Goal: Information Seeking & Learning: Learn about a topic

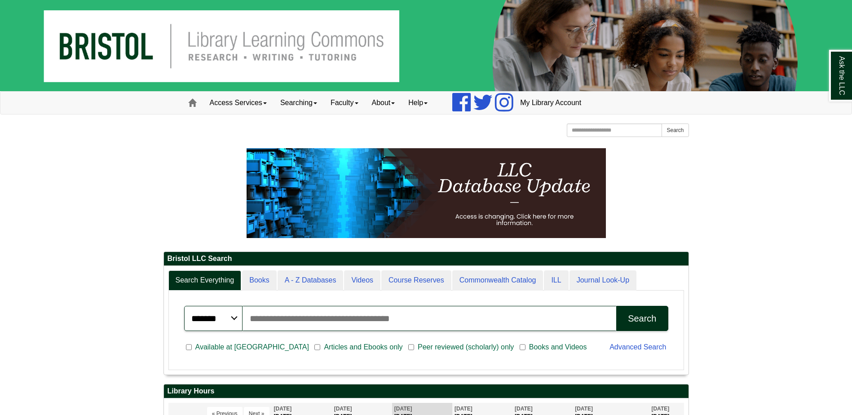
scroll to position [108, 525]
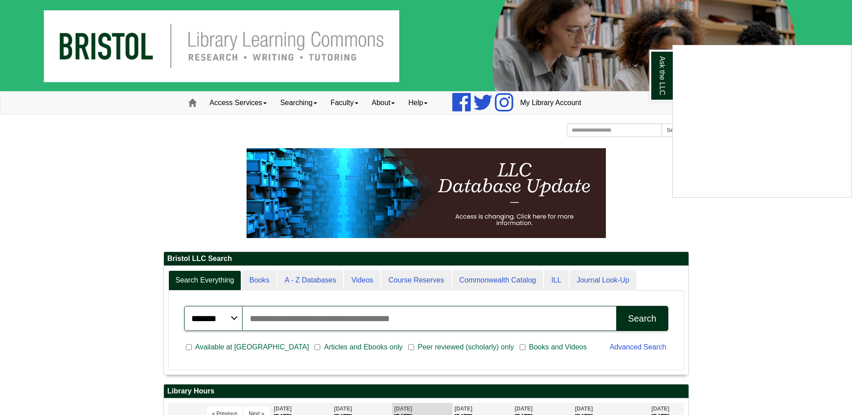
click at [359, 104] on div "Ask the LLC" at bounding box center [426, 207] width 852 height 415
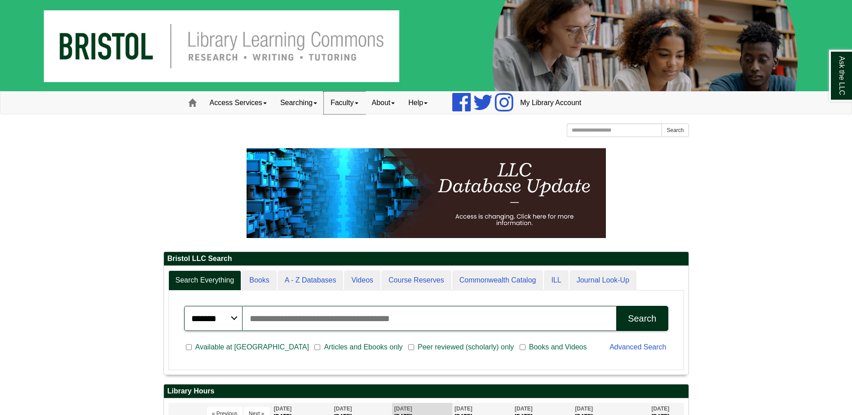
click at [350, 104] on link "Faculty" at bounding box center [344, 103] width 41 height 22
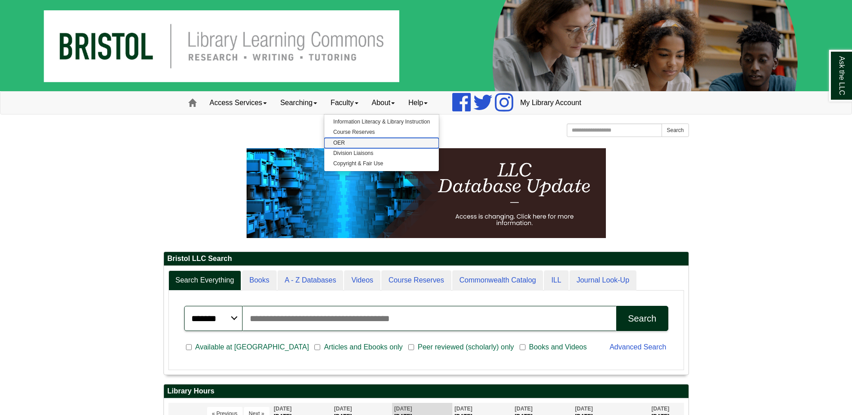
click at [342, 139] on link "OER" at bounding box center [381, 143] width 115 height 10
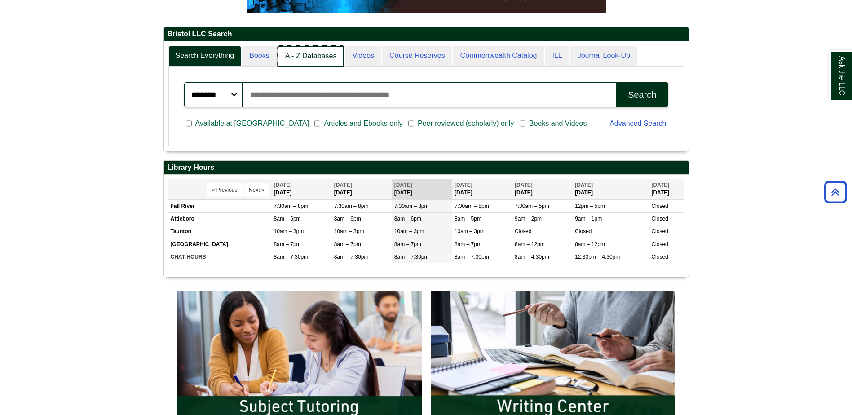
scroll to position [4, 4]
click at [306, 58] on link "A - Z Databases" at bounding box center [311, 56] width 67 height 21
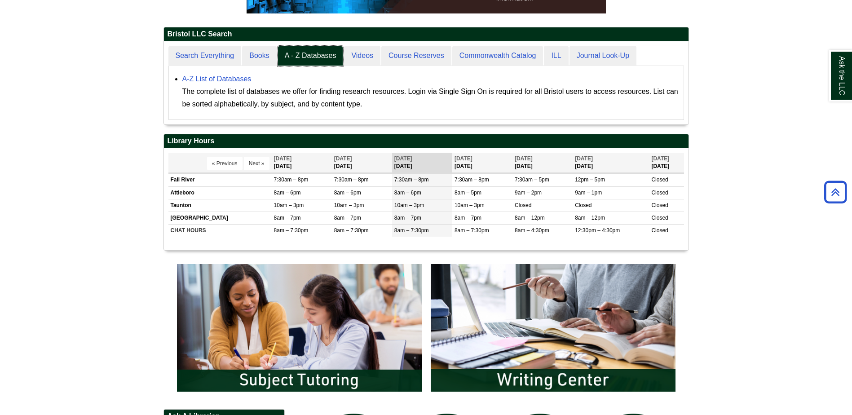
scroll to position [83, 525]
click at [230, 79] on link "A-Z List of Databases" at bounding box center [216, 79] width 69 height 8
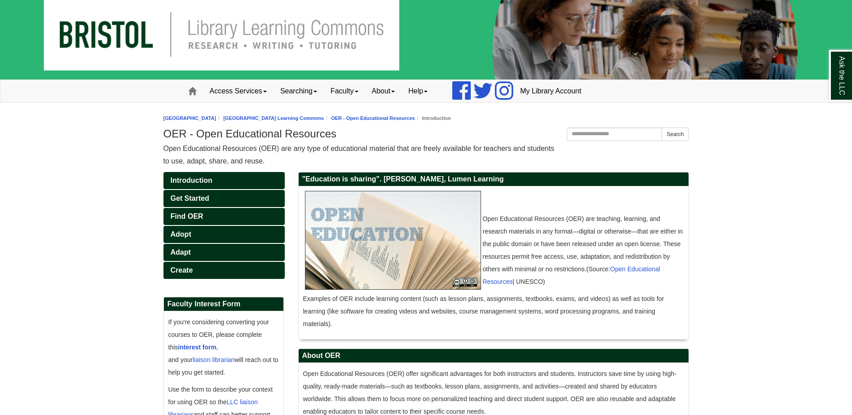
scroll to position [45, 0]
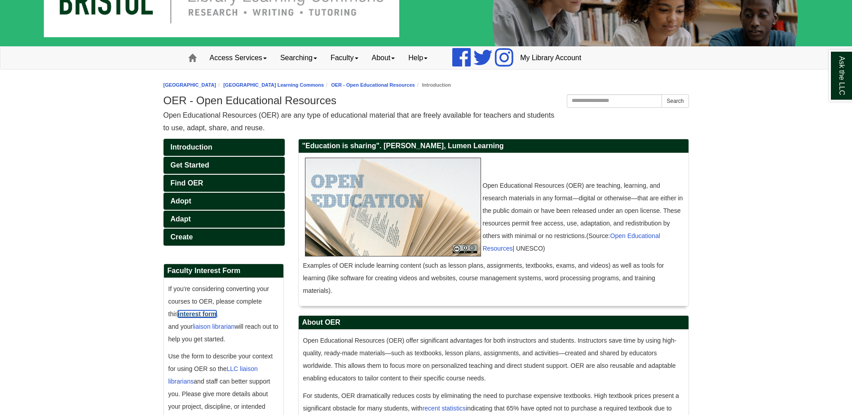
click at [191, 313] on strong "interest form" at bounding box center [197, 313] width 39 height 7
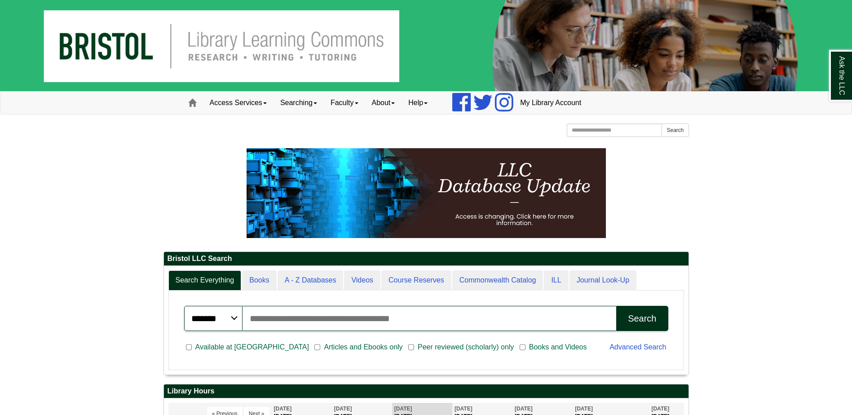
click at [374, 317] on input "Search articles, books, journals & more" at bounding box center [430, 318] width 374 height 25
click at [635, 319] on div "Search" at bounding box center [642, 319] width 28 height 10
click at [319, 318] on input "**********" at bounding box center [430, 318] width 374 height 25
type input "**********"
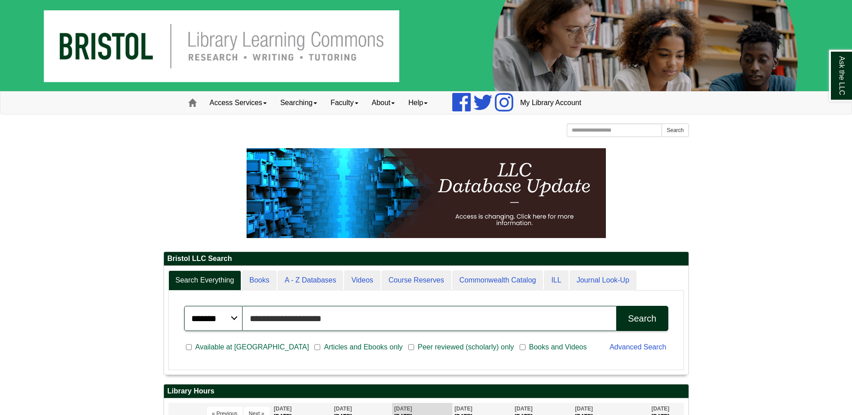
click at [616, 306] on button "Search" at bounding box center [642, 318] width 52 height 25
